Goal: Task Accomplishment & Management: Manage account settings

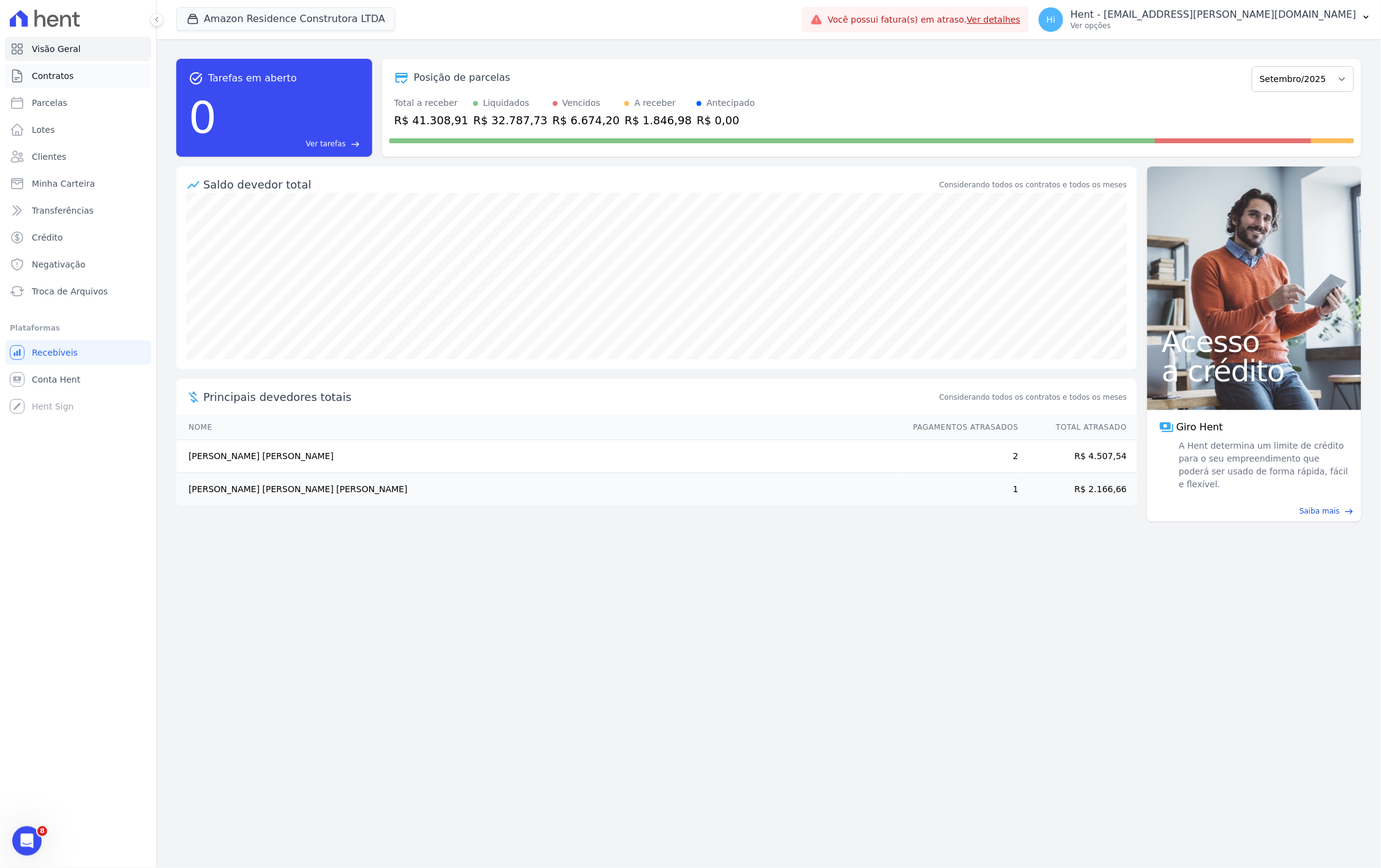
click at [80, 72] on link "Contratos" at bounding box center [78, 75] width 146 height 25
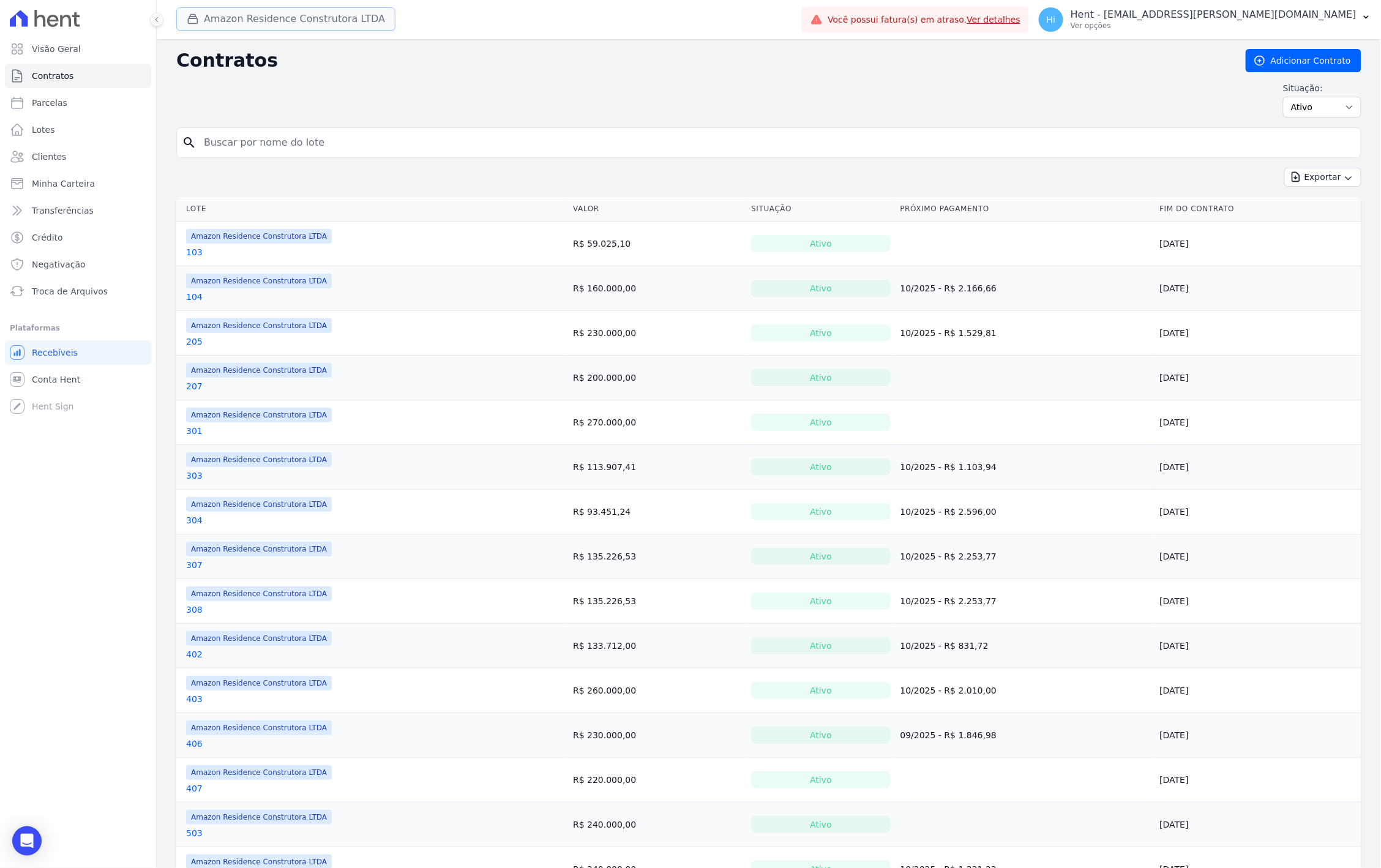
click at [233, 21] on button "Amazon Residence Construtora LTDA" at bounding box center [286, 18] width 219 height 23
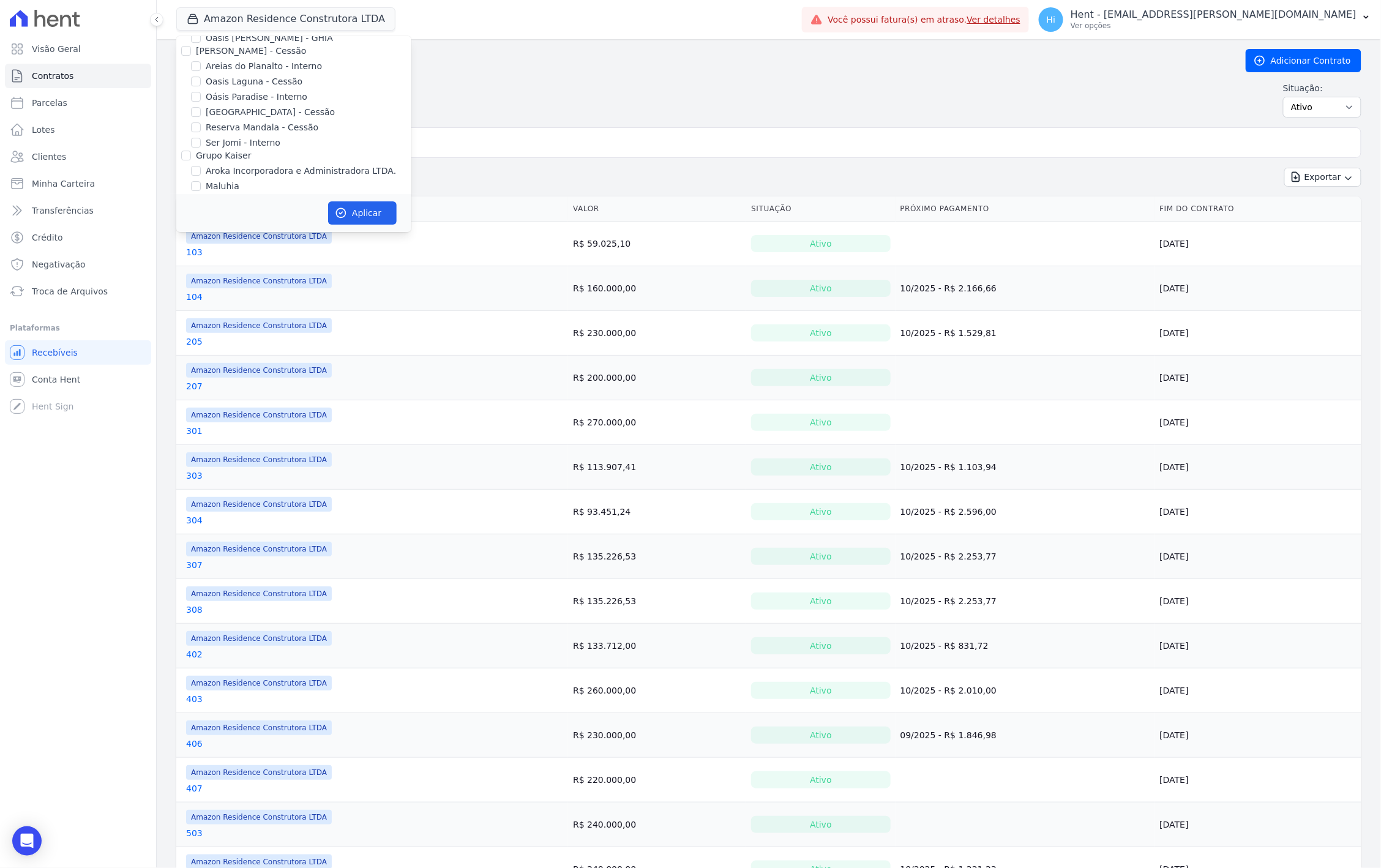
scroll to position [4630, 0]
drag, startPoint x: 196, startPoint y: 129, endPoint x: 204, endPoint y: 130, distance: 8.1
click at [196, 271] on input "Grupo Rei" at bounding box center [196, 276] width 10 height 10
checkbox input "true"
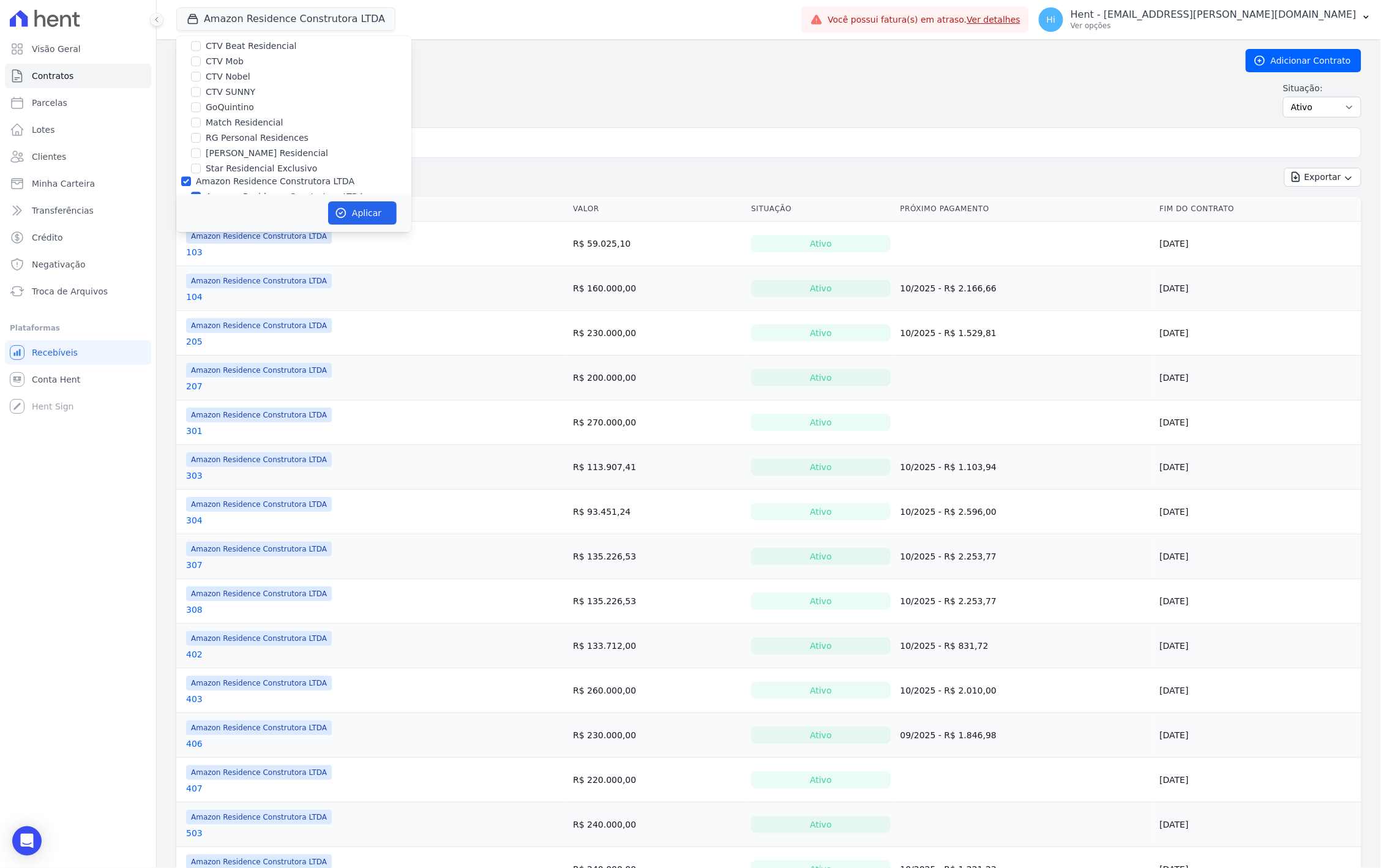
scroll to position [1575, 0]
click at [292, 153] on label "Amazon Residence Construtora LTDA" at bounding box center [275, 158] width 158 height 10
click at [191, 153] on input "Amazon Residence Construtora LTDA" at bounding box center [186, 158] width 10 height 10
checkbox input "false"
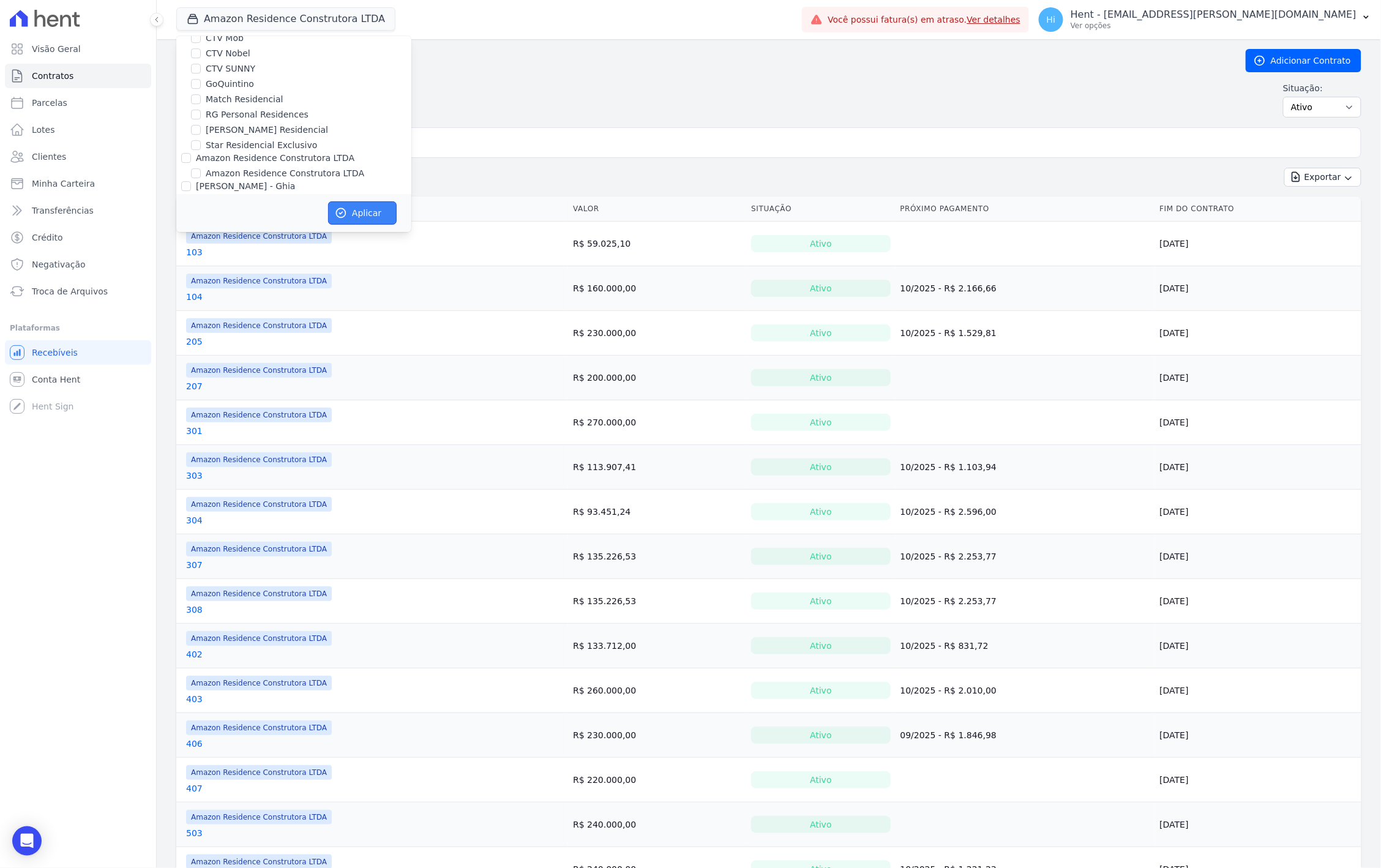
click at [349, 207] on button "Aplicar" at bounding box center [362, 212] width 69 height 23
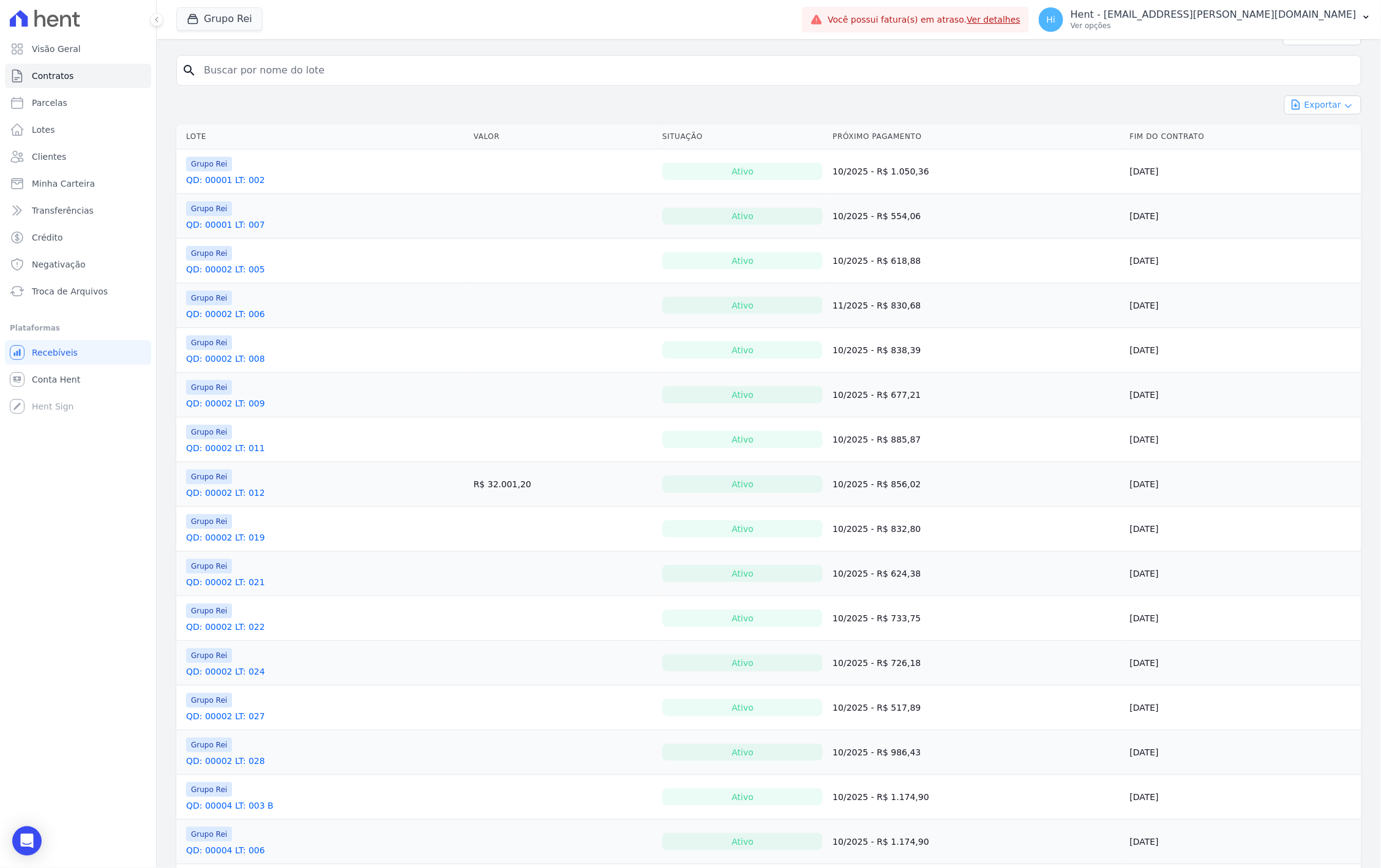
scroll to position [0, 0]
